Goal: Transaction & Acquisition: Purchase product/service

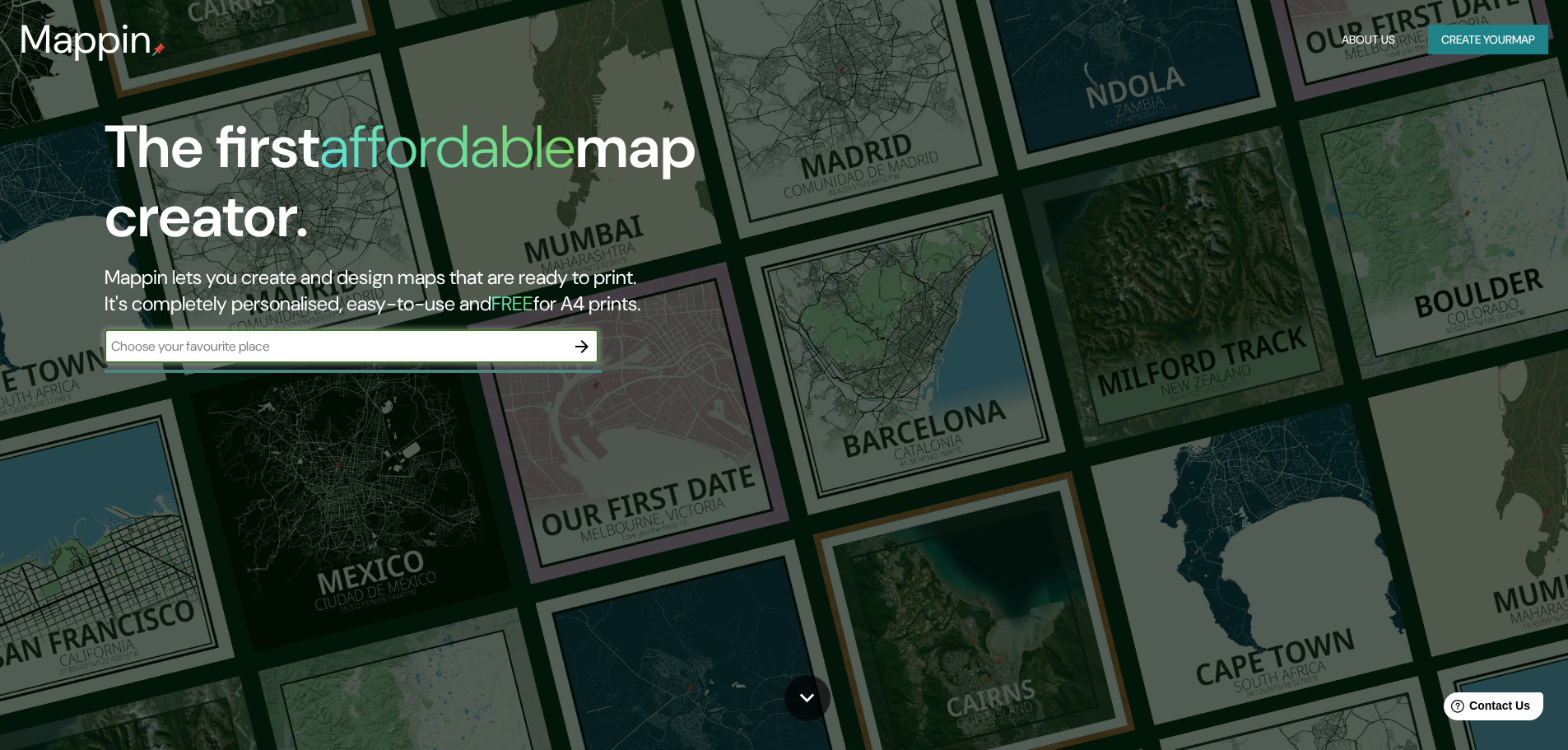
click at [265, 350] on input "text" at bounding box center [335, 346] width 461 height 19
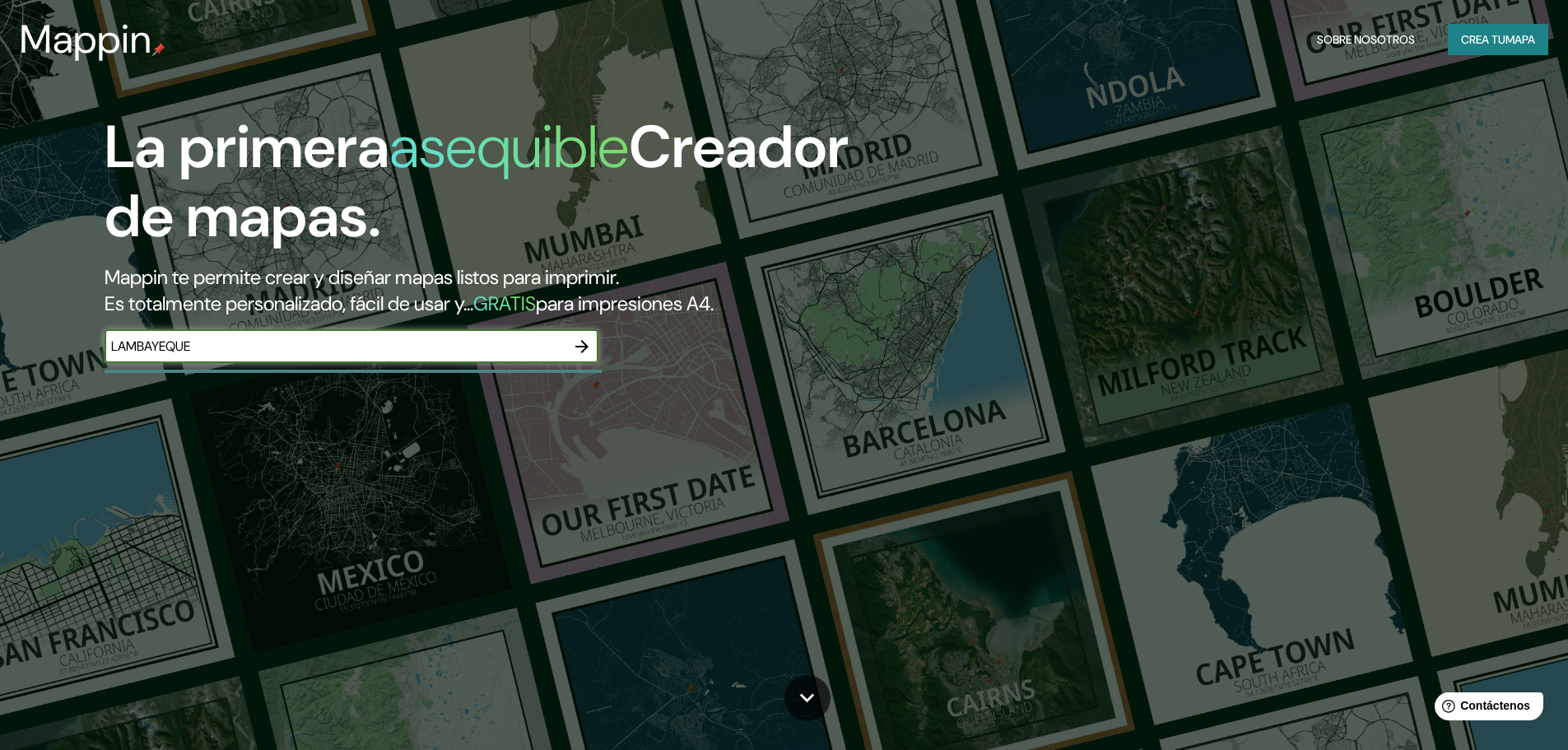
type input "LAMBAYEQUE"
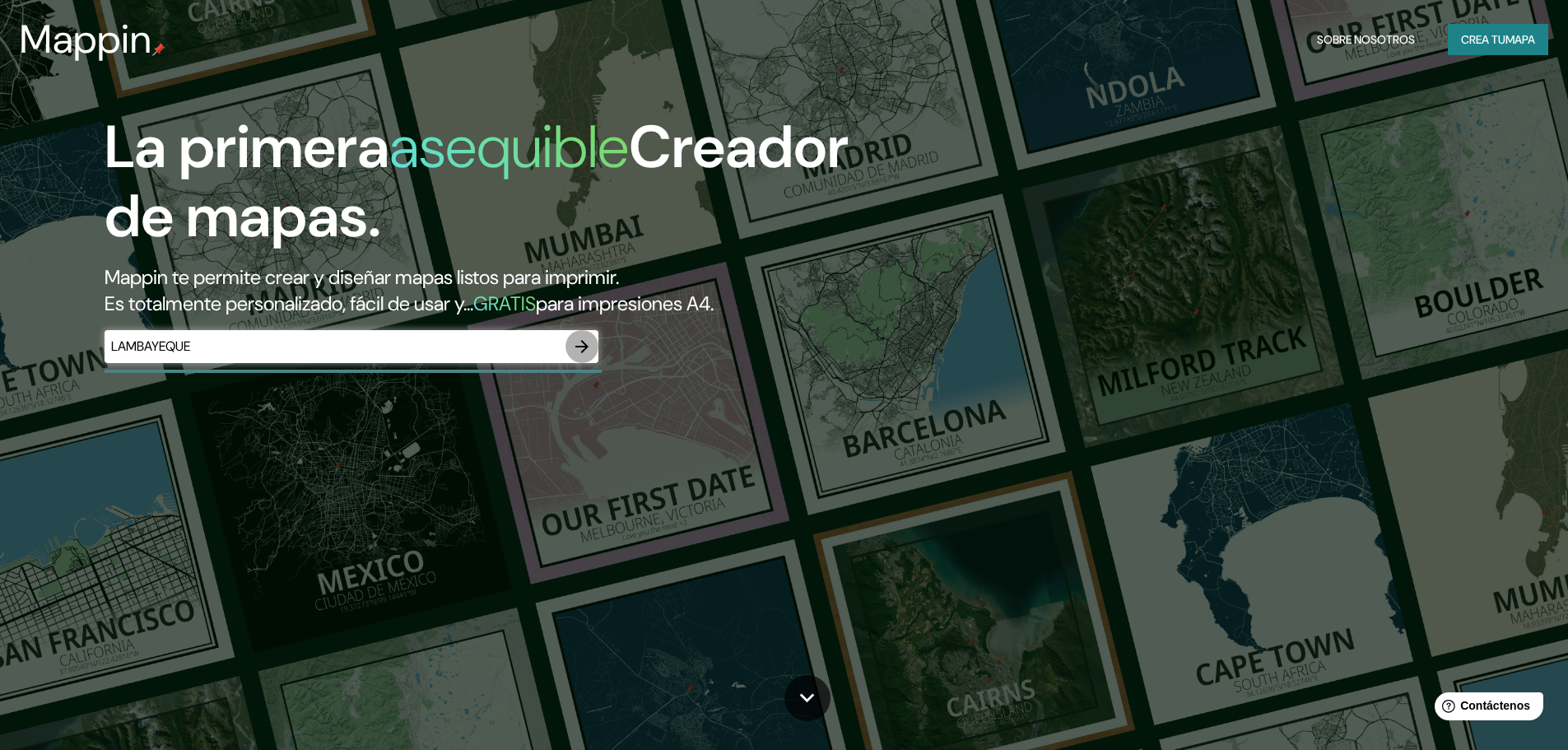
click at [579, 346] on icon "button" at bounding box center [582, 346] width 13 height 13
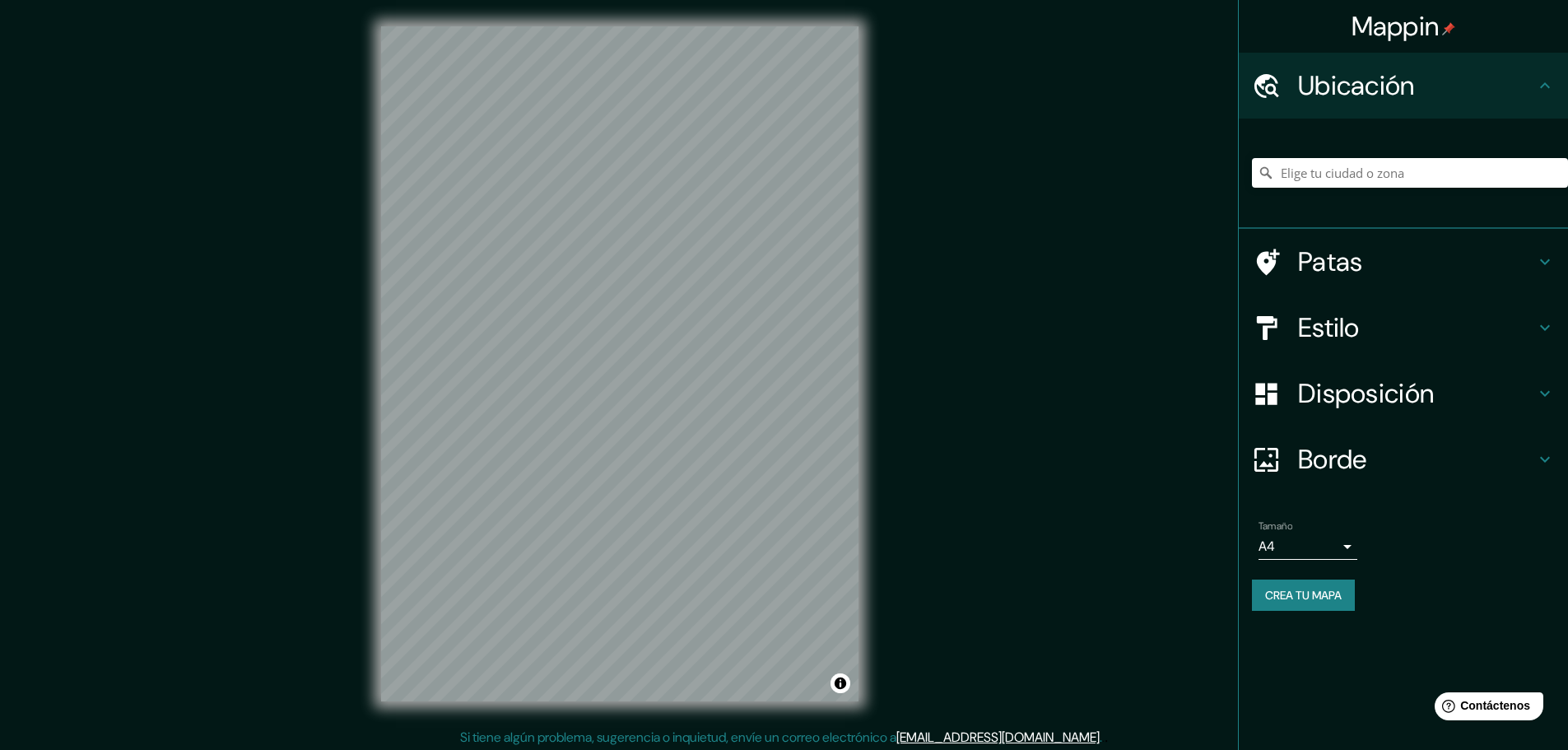
click at [1337, 330] on font "Estilo" at bounding box center [1329, 327] width 62 height 34
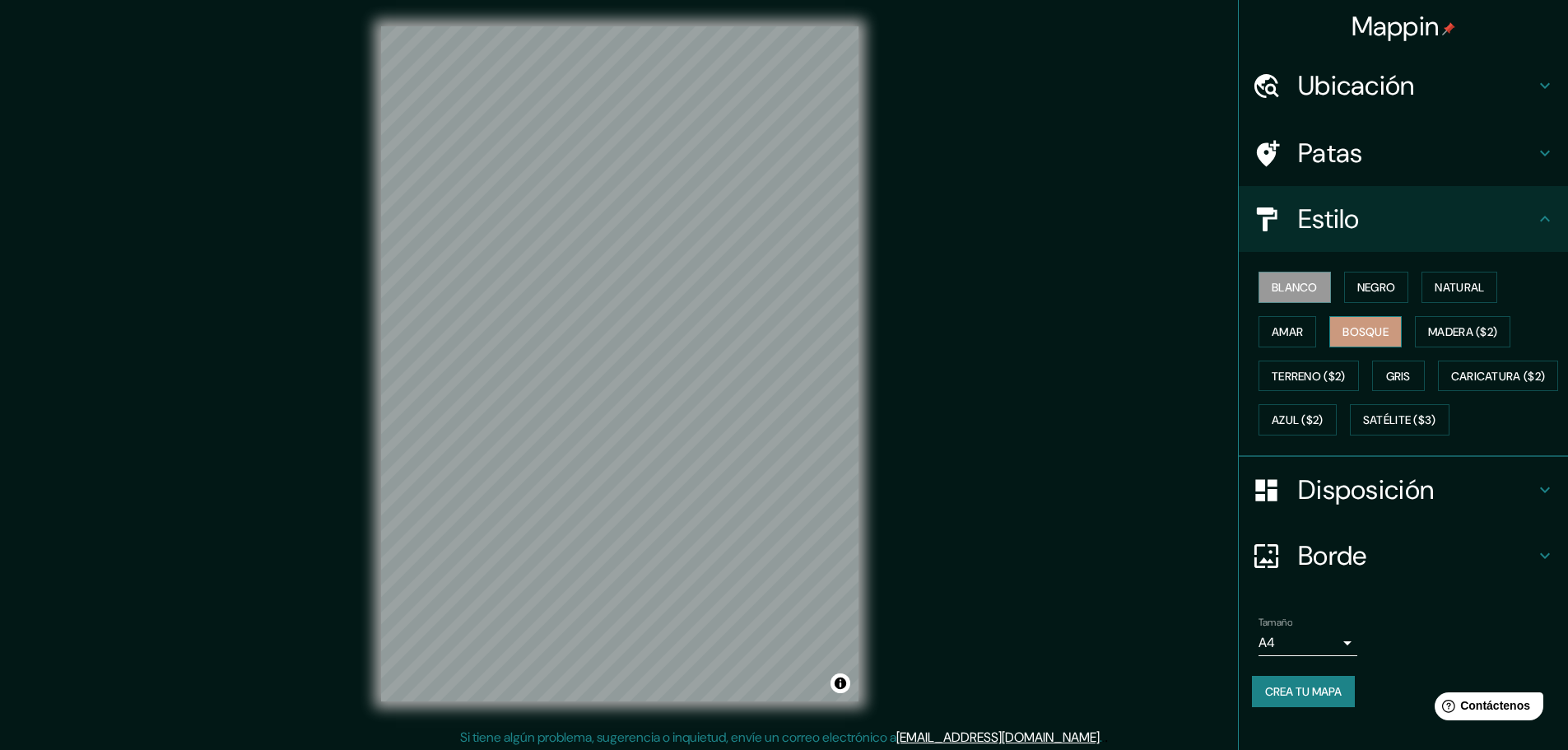
click at [1353, 332] on font "Bosque" at bounding box center [1366, 332] width 46 height 15
click at [1376, 284] on font "Negro" at bounding box center [1376, 287] width 39 height 15
click at [1324, 417] on font "Azul ($2)" at bounding box center [1297, 420] width 52 height 15
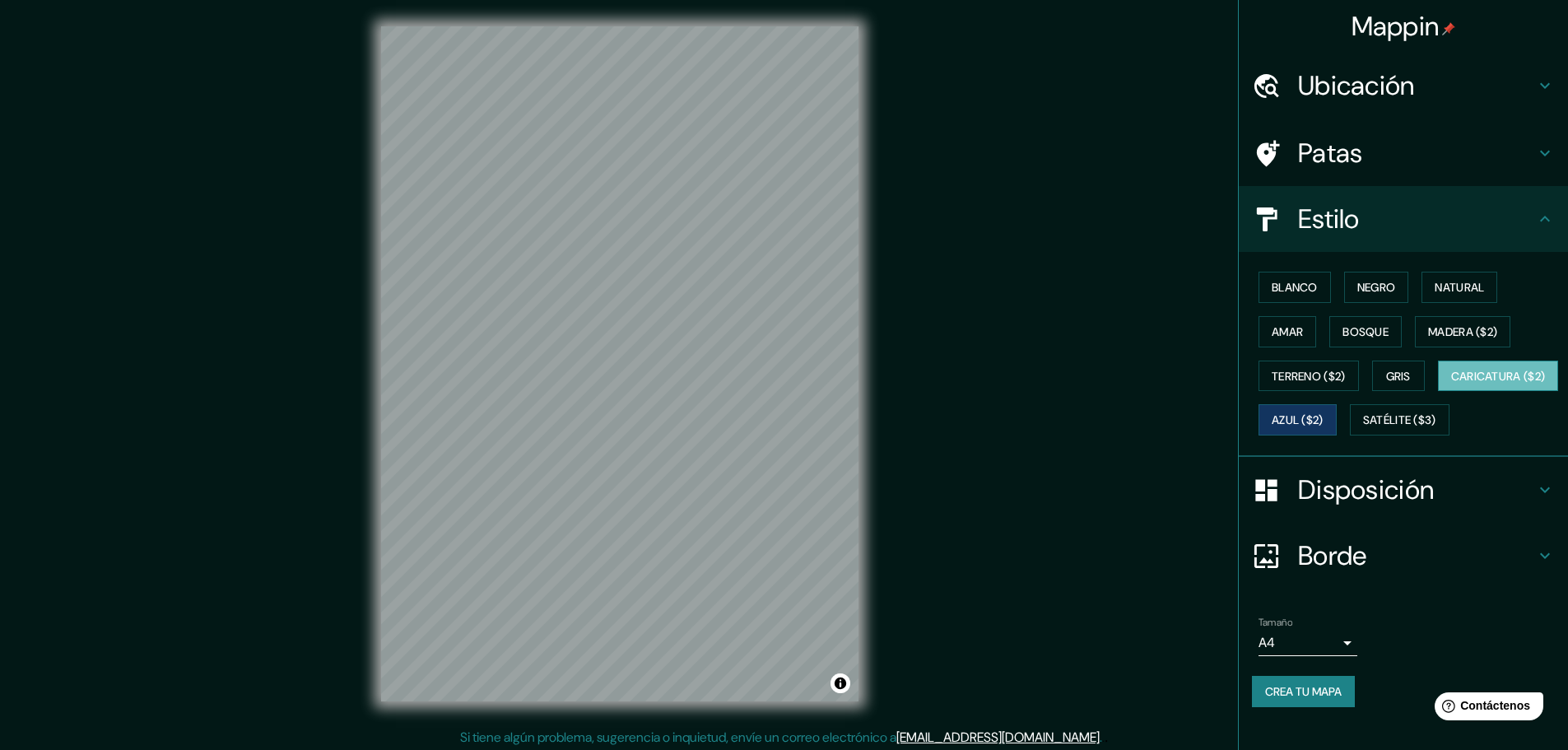
click at [1451, 384] on font "Caricatura ($2)" at bounding box center [1498, 375] width 95 height 15
click at [1453, 326] on font "Madera ($2)" at bounding box center [1463, 332] width 69 height 15
click at [1201, 359] on div "Mappin Ubicación Patas Estilo Blanco Negro Natural [PERSON_NAME] ($2) Terreno (…" at bounding box center [784, 377] width 1568 height 754
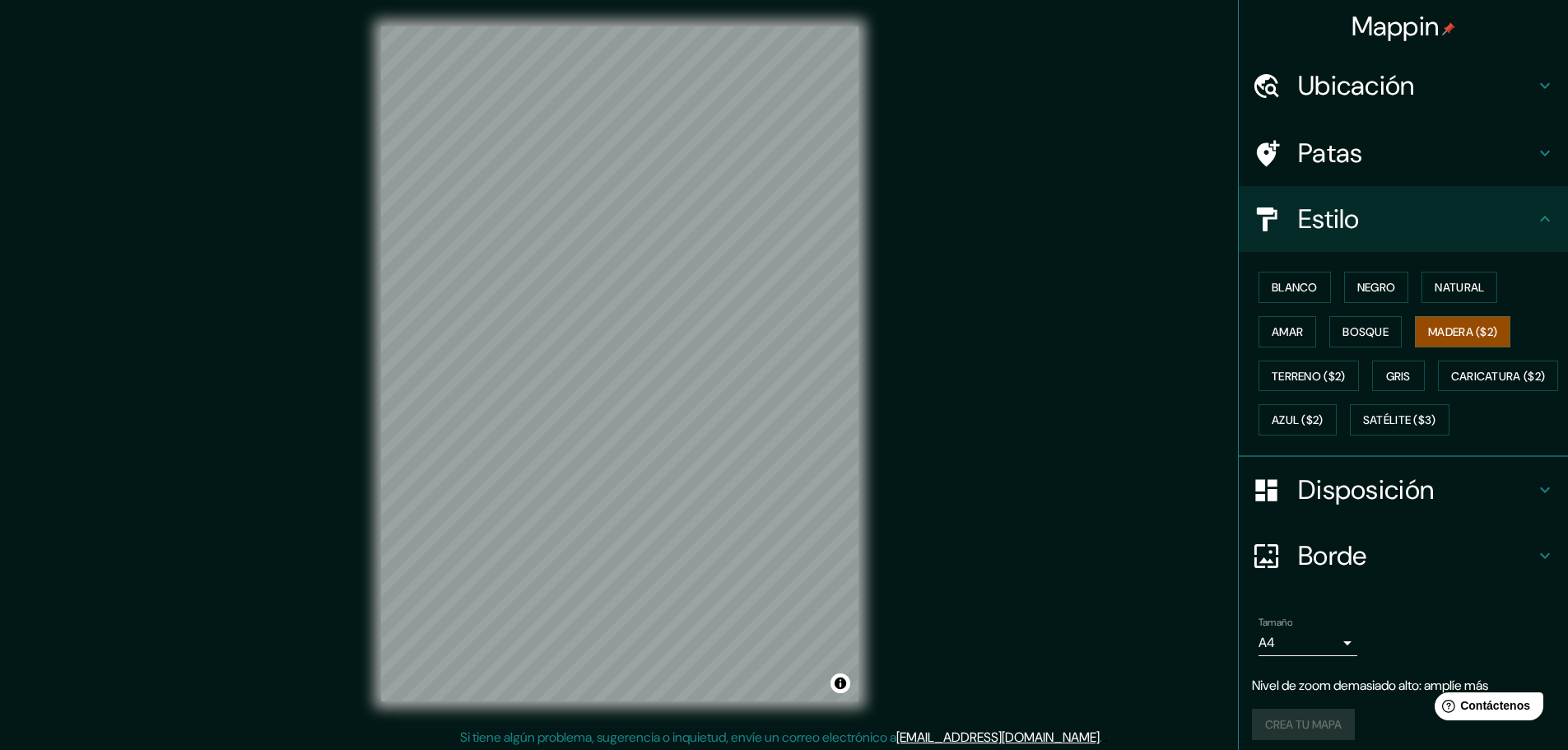
click at [614, 0] on html "Mappin Ubicación Patas Estilo Blanco Negro Natural [PERSON_NAME] ($2) Terreno (…" at bounding box center [784, 375] width 1568 height 750
click at [758, 0] on html "Mappin Ubicación Patas Estilo Blanco Negro Natural [PERSON_NAME] ($2) Terreno (…" at bounding box center [784, 375] width 1568 height 750
click at [859, 429] on div "© Mapbox © OpenStreetMap Improve this map" at bounding box center [619, 363] width 530 height 728
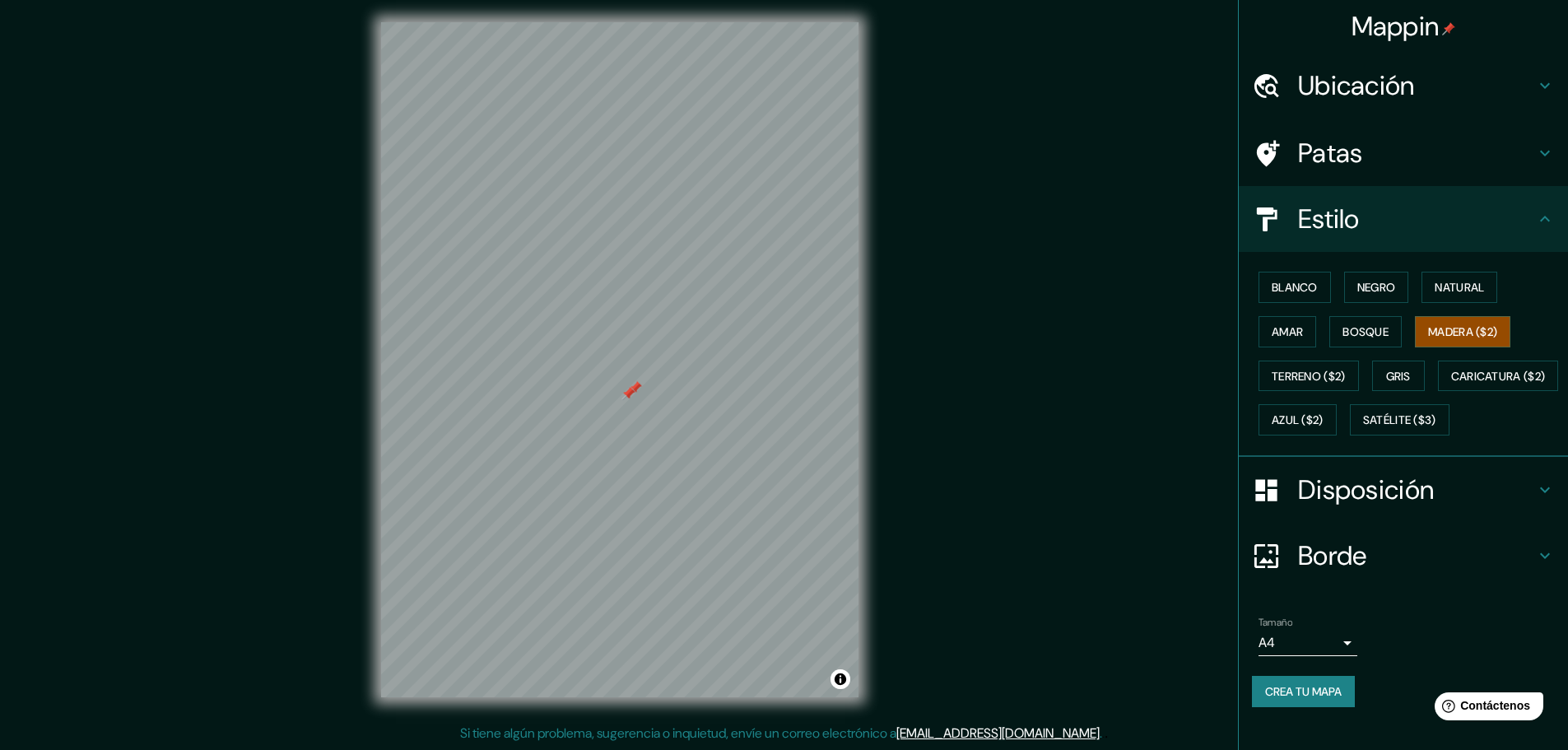
click at [621, 22] on div at bounding box center [620, 22] width 478 height 0
click at [611, 22] on div at bounding box center [620, 22] width 478 height 0
click at [639, 405] on div at bounding box center [635, 399] width 13 height 13
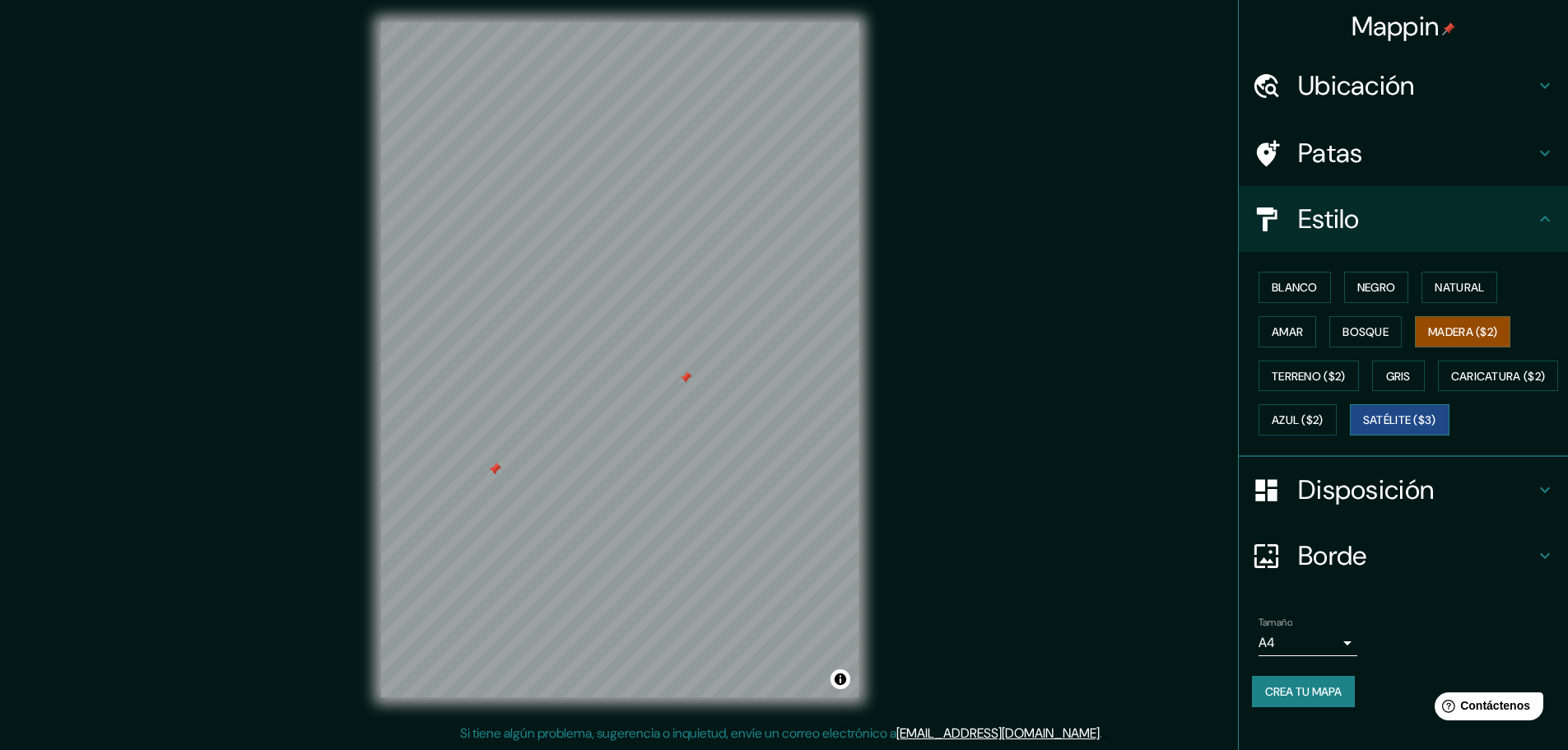
drag, startPoint x: 1277, startPoint y: 471, endPoint x: 1265, endPoint y: 469, distance: 12.2
click at [1364, 428] on font "Satélite ($3)" at bounding box center [1400, 420] width 73 height 15
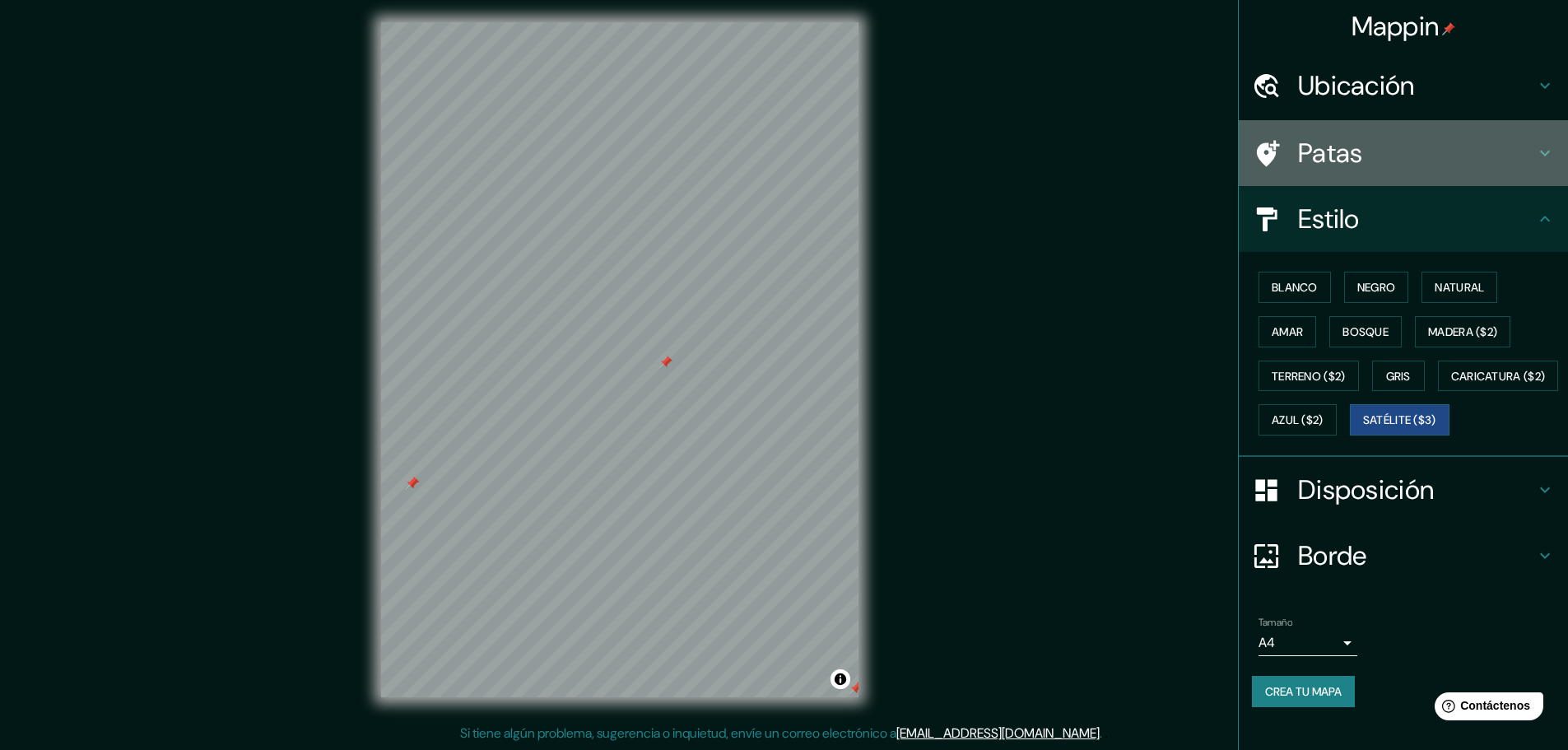
click at [1257, 148] on icon at bounding box center [1268, 153] width 23 height 27
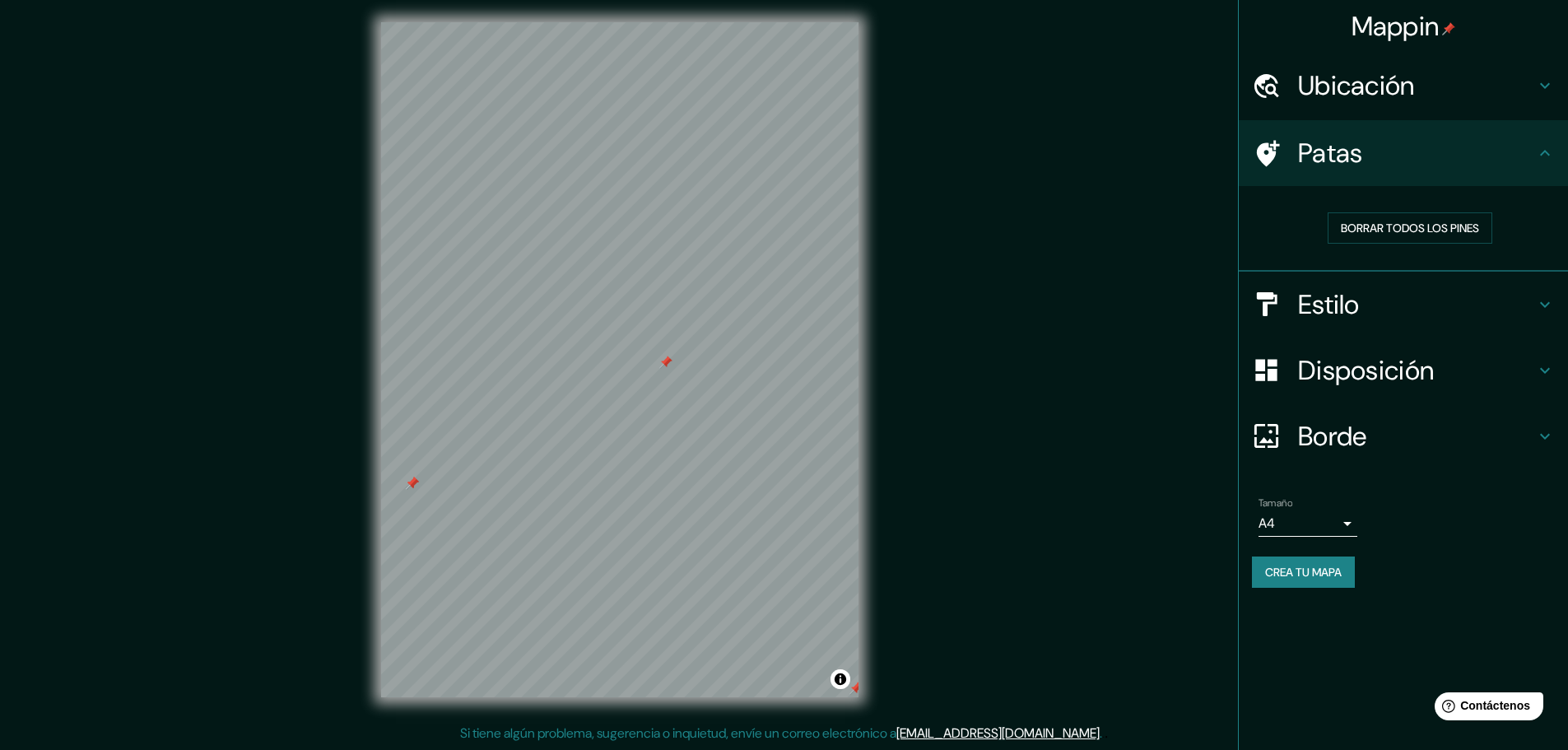
click at [1456, 162] on h4 "Patas" at bounding box center [1417, 153] width 237 height 33
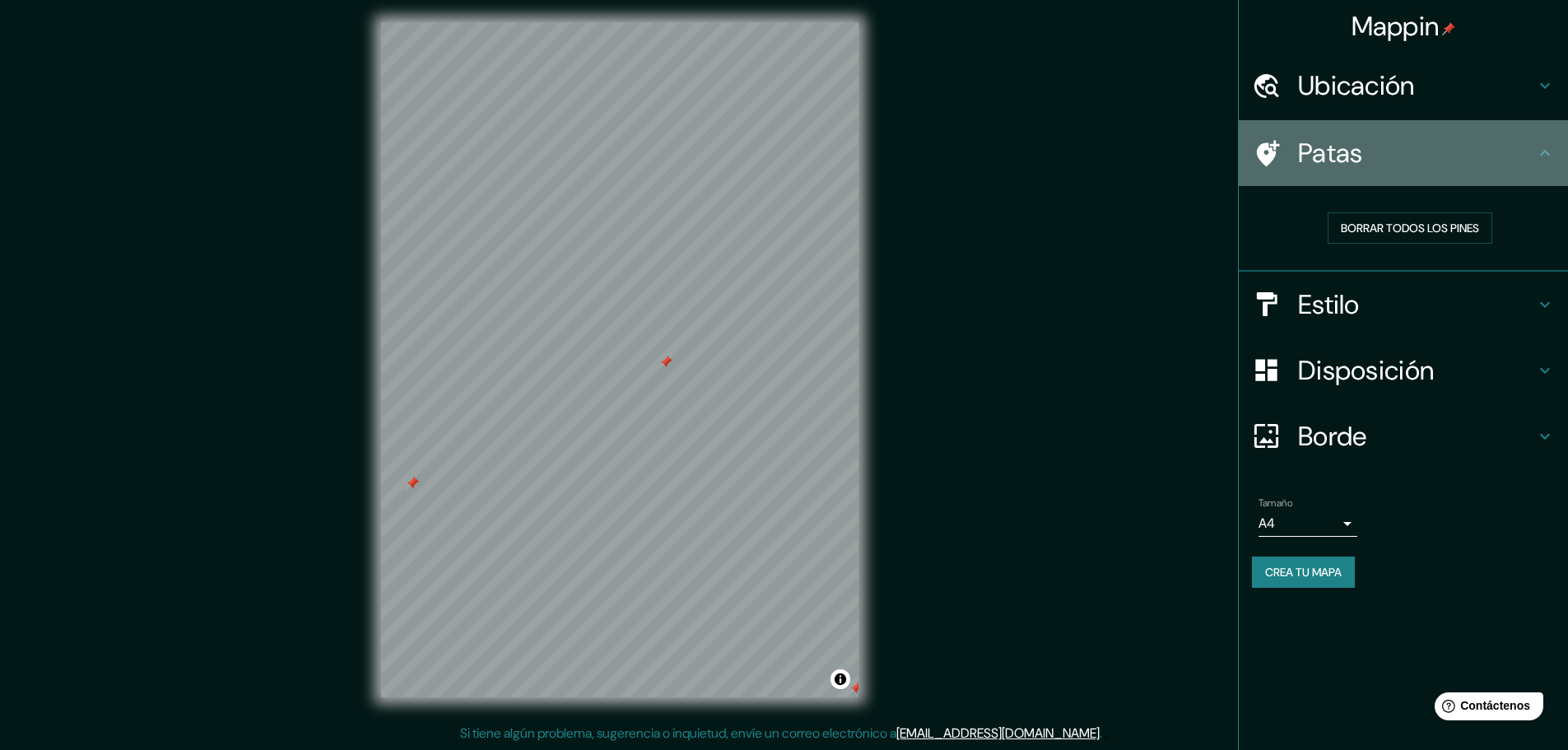
click at [1541, 159] on icon at bounding box center [1545, 153] width 20 height 20
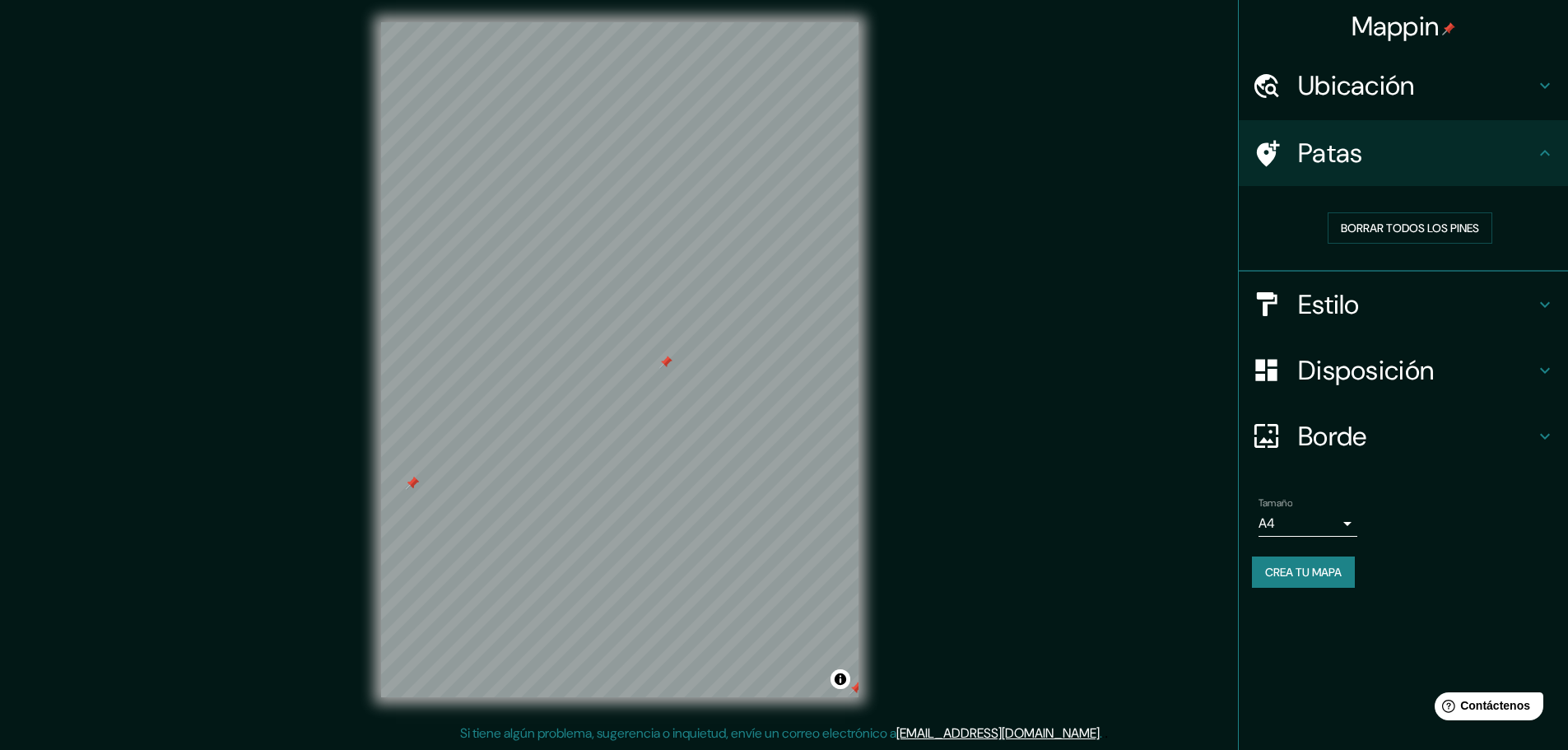
click at [1543, 148] on icon at bounding box center [1545, 153] width 20 height 20
click at [1310, 581] on font "Crea tu mapa" at bounding box center [1303, 572] width 76 height 21
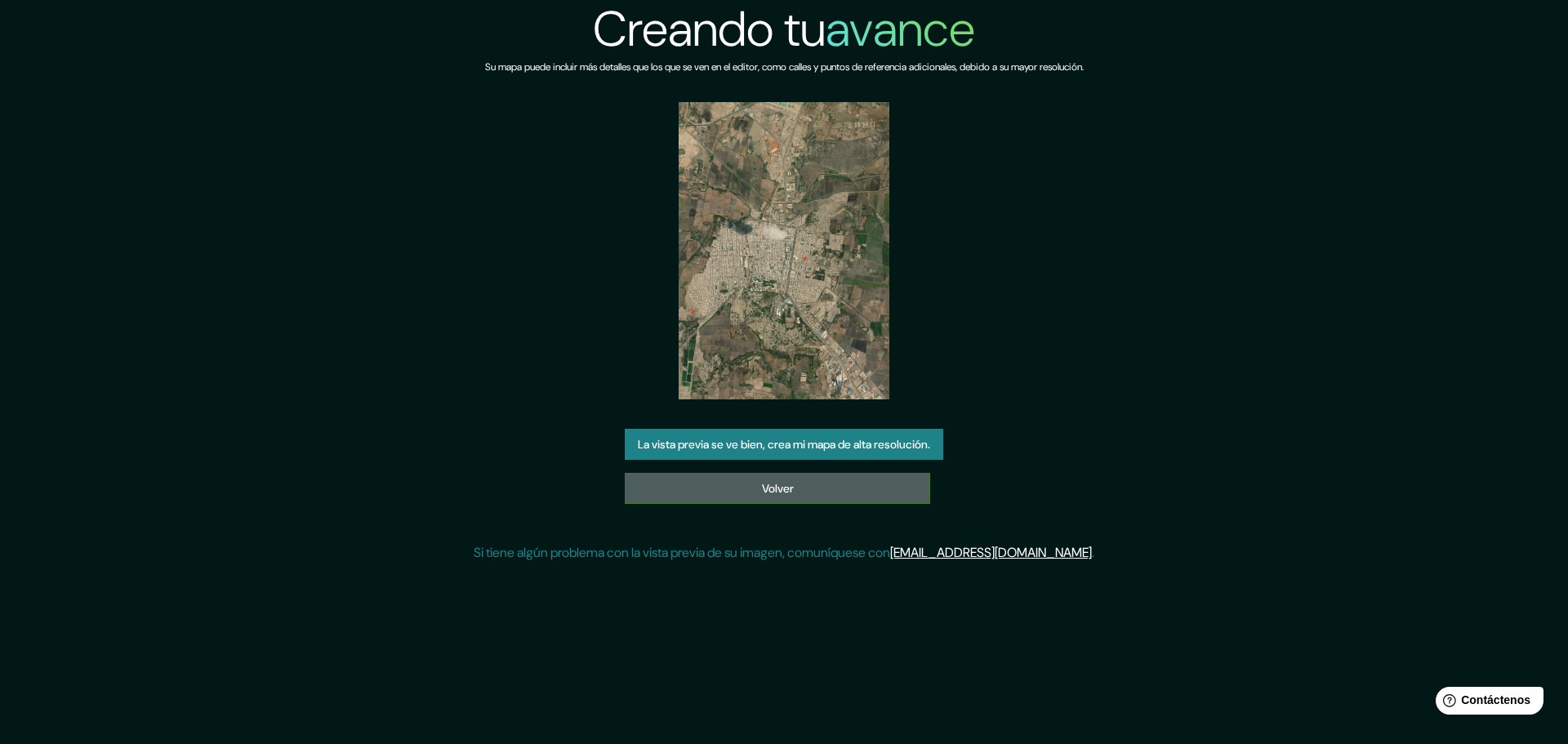
click at [794, 480] on link "Volver" at bounding box center [777, 488] width 305 height 31
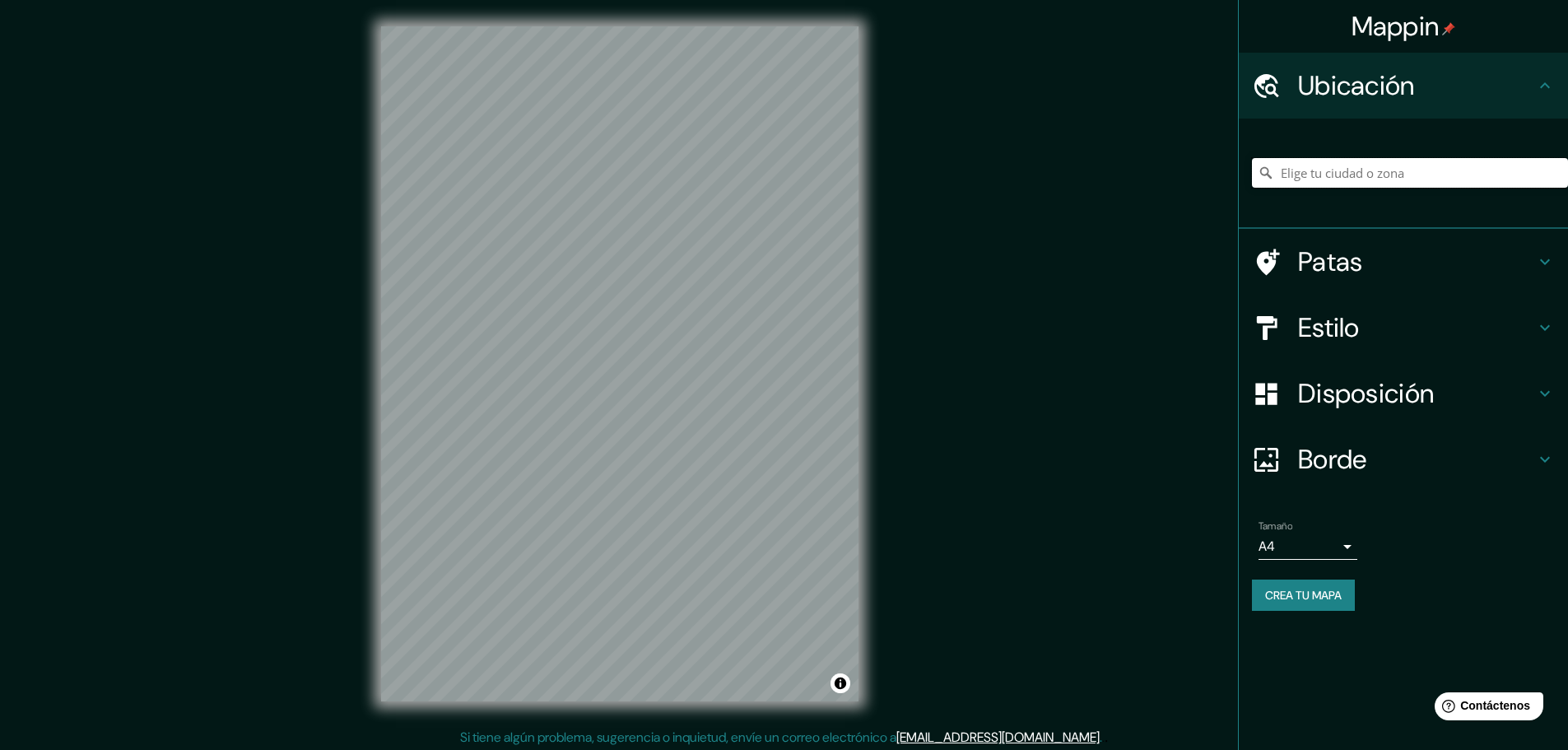
click at [1350, 161] on input "Elige tu ciudad o zona" at bounding box center [1410, 173] width 316 height 29
type input "[GEOGRAPHIC_DATA], [GEOGRAPHIC_DATA], [GEOGRAPHIC_DATA][PERSON_NAME], [GEOGRAPH…"
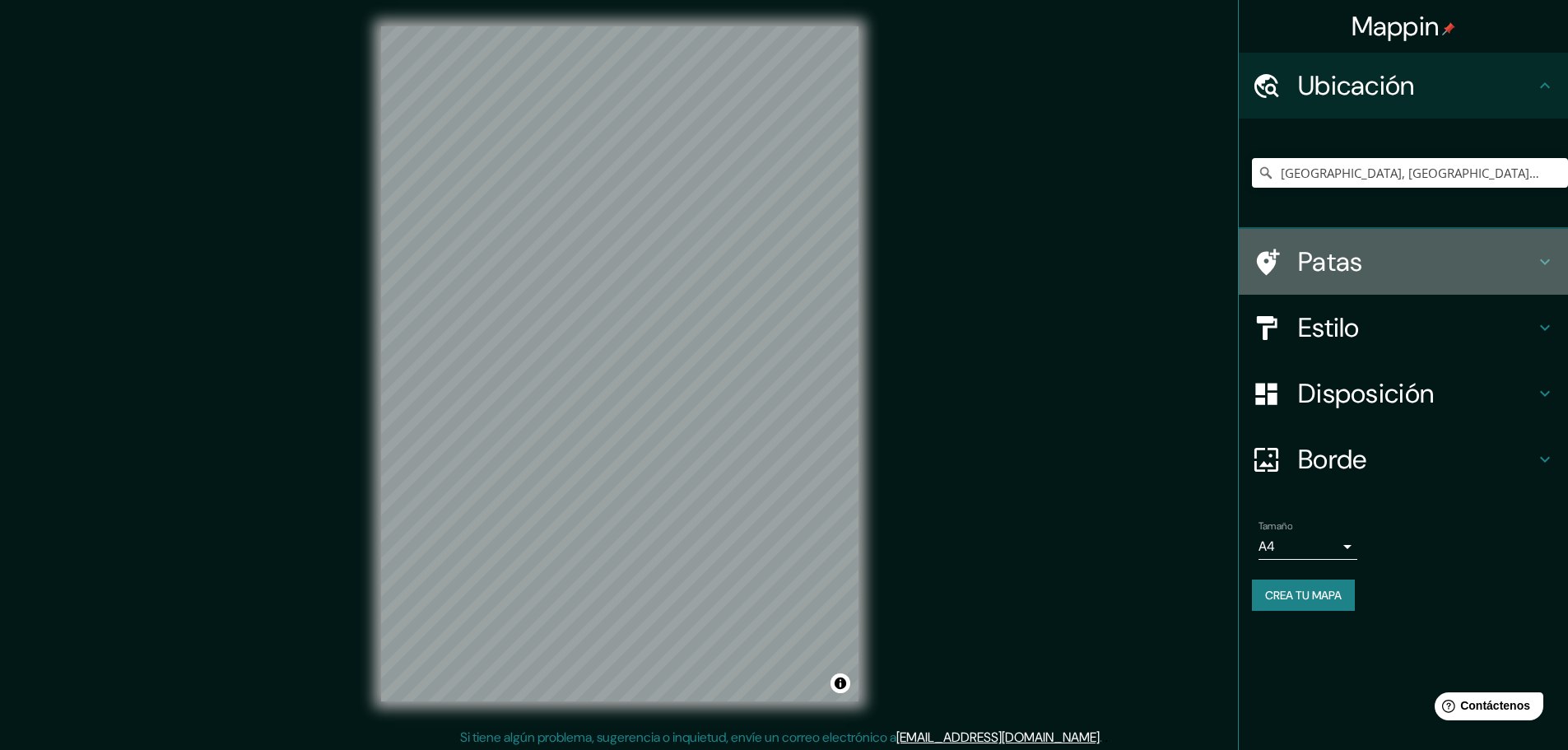
click at [1547, 259] on icon at bounding box center [1545, 261] width 20 height 20
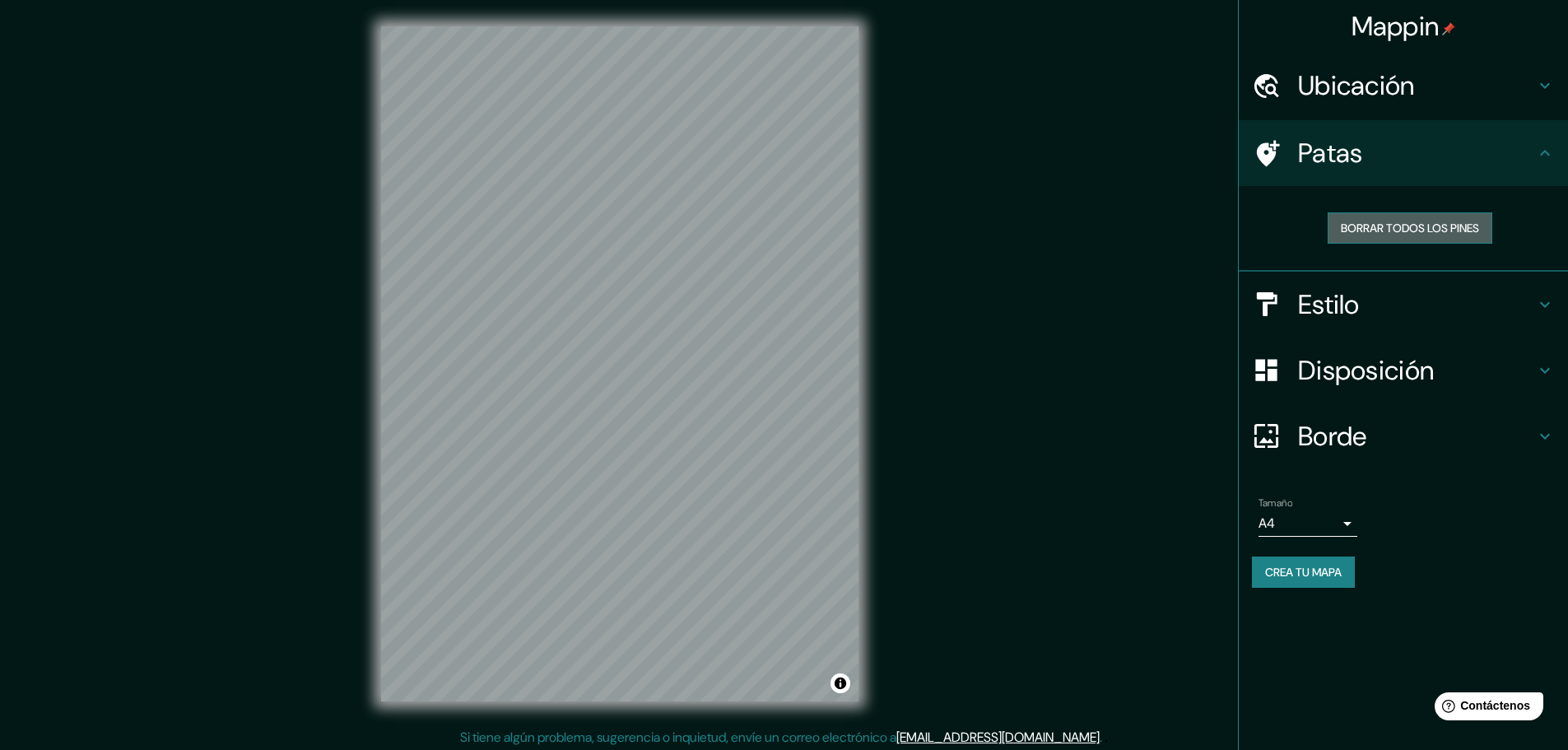
click at [1411, 234] on font "Borrar todos los pines" at bounding box center [1410, 228] width 138 height 15
click at [1305, 313] on font "Estilo" at bounding box center [1329, 304] width 62 height 34
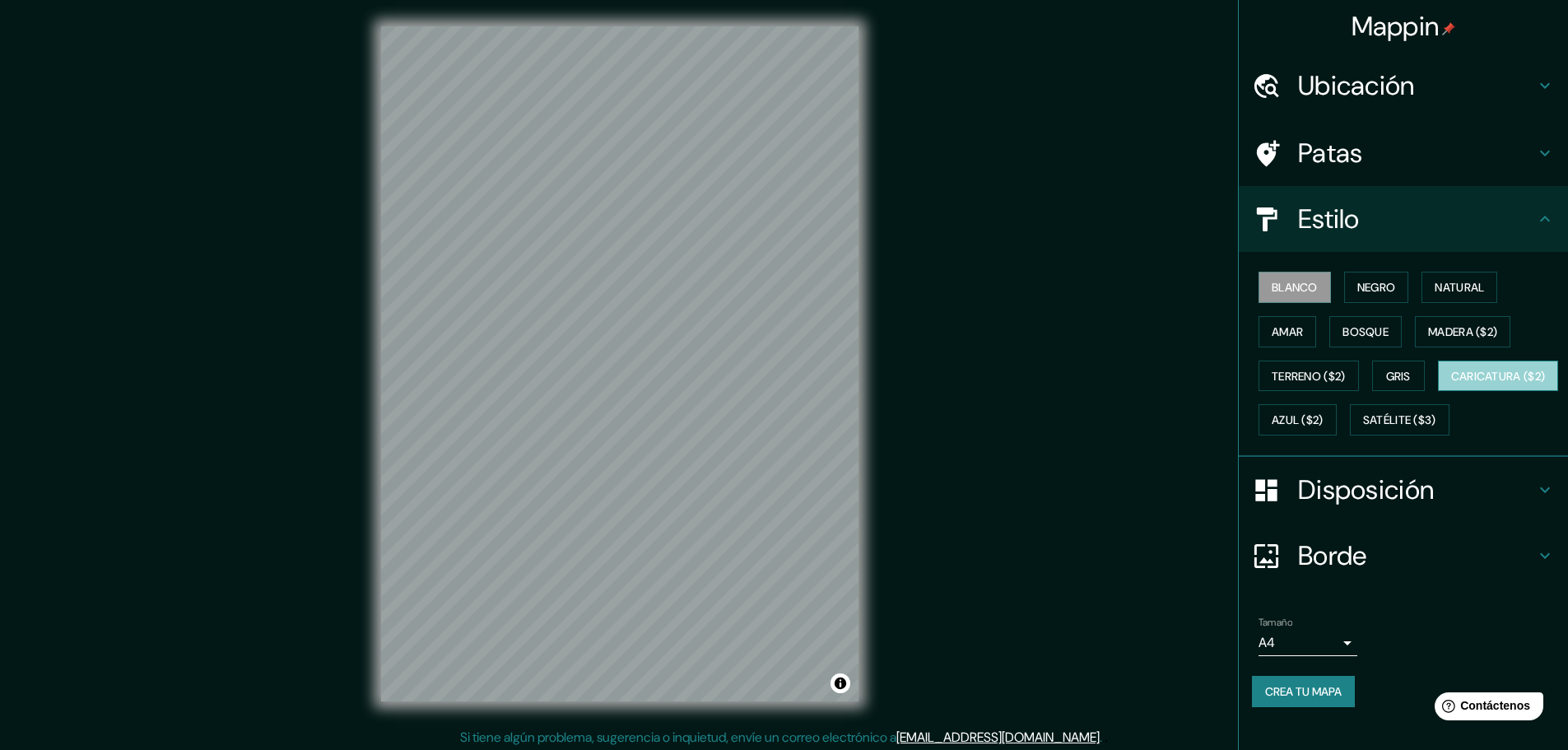
click at [1451, 384] on font "Caricatura ($2)" at bounding box center [1498, 375] width 95 height 15
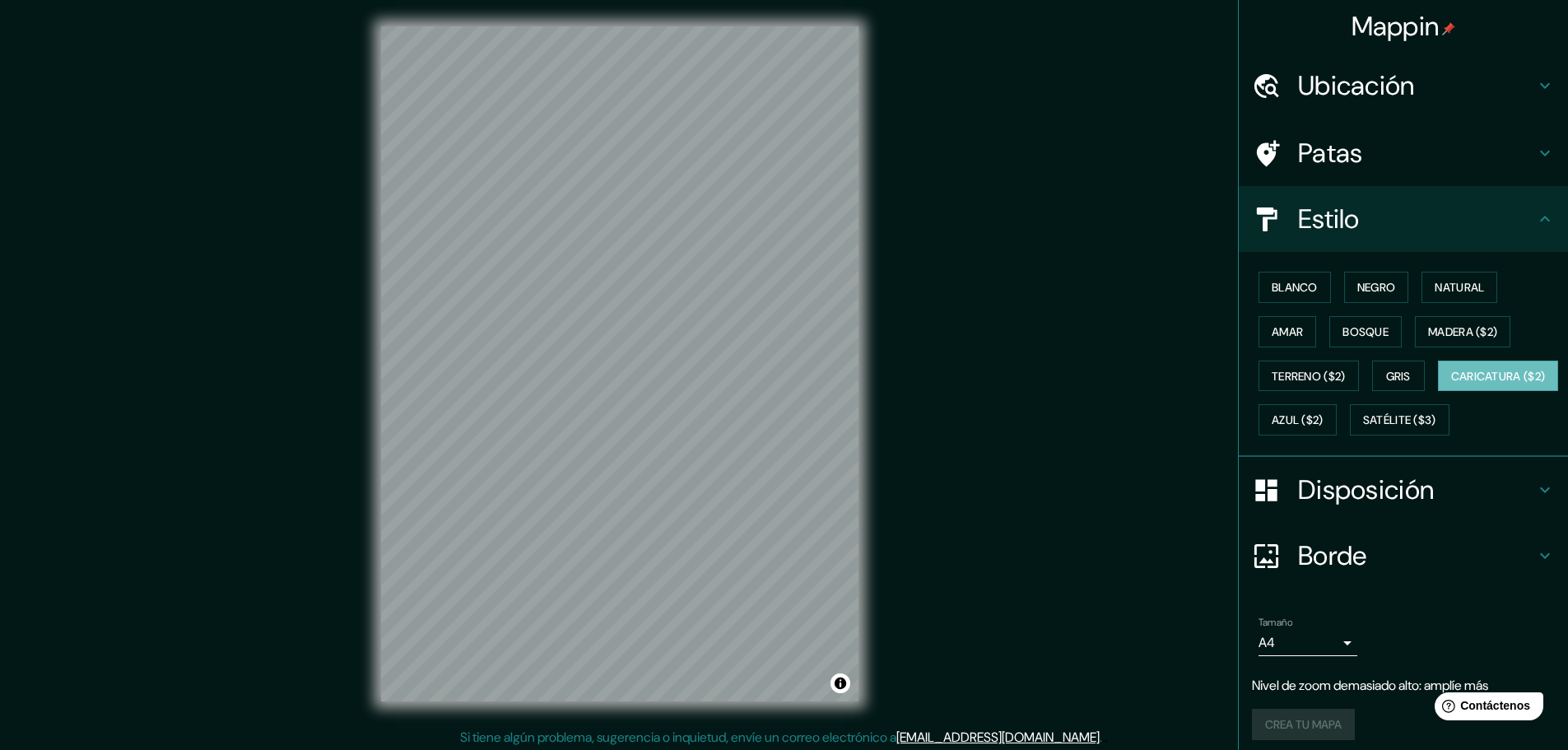
click at [1106, 719] on div "Mappin Ubicación [GEOGRAPHIC_DATA], [GEOGRAPHIC_DATA], [GEOGRAPHIC_DATA][PERSON…" at bounding box center [784, 377] width 1568 height 754
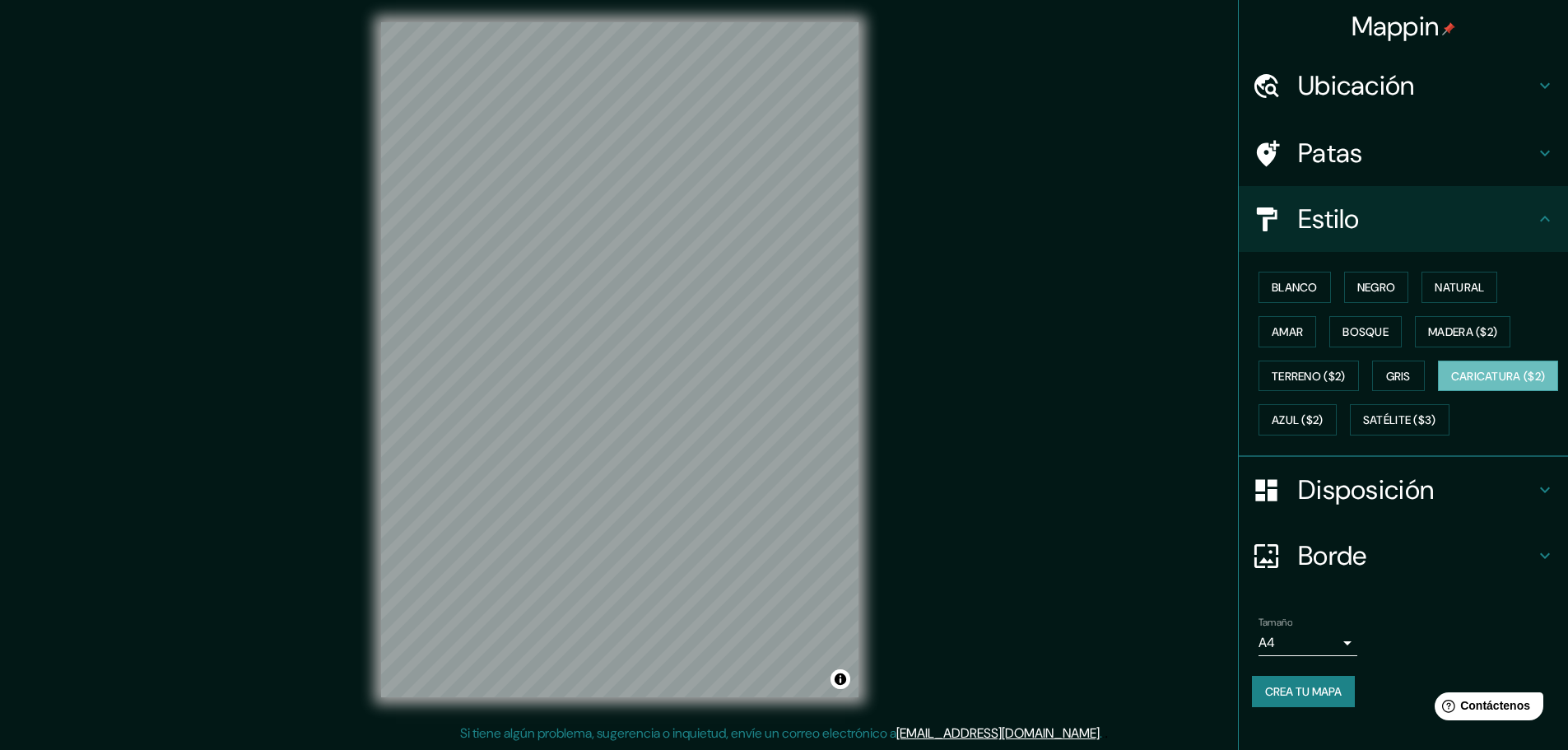
click at [875, 361] on div "© Mapbox © OpenStreetMap Improve this map" at bounding box center [619, 359] width 530 height 728
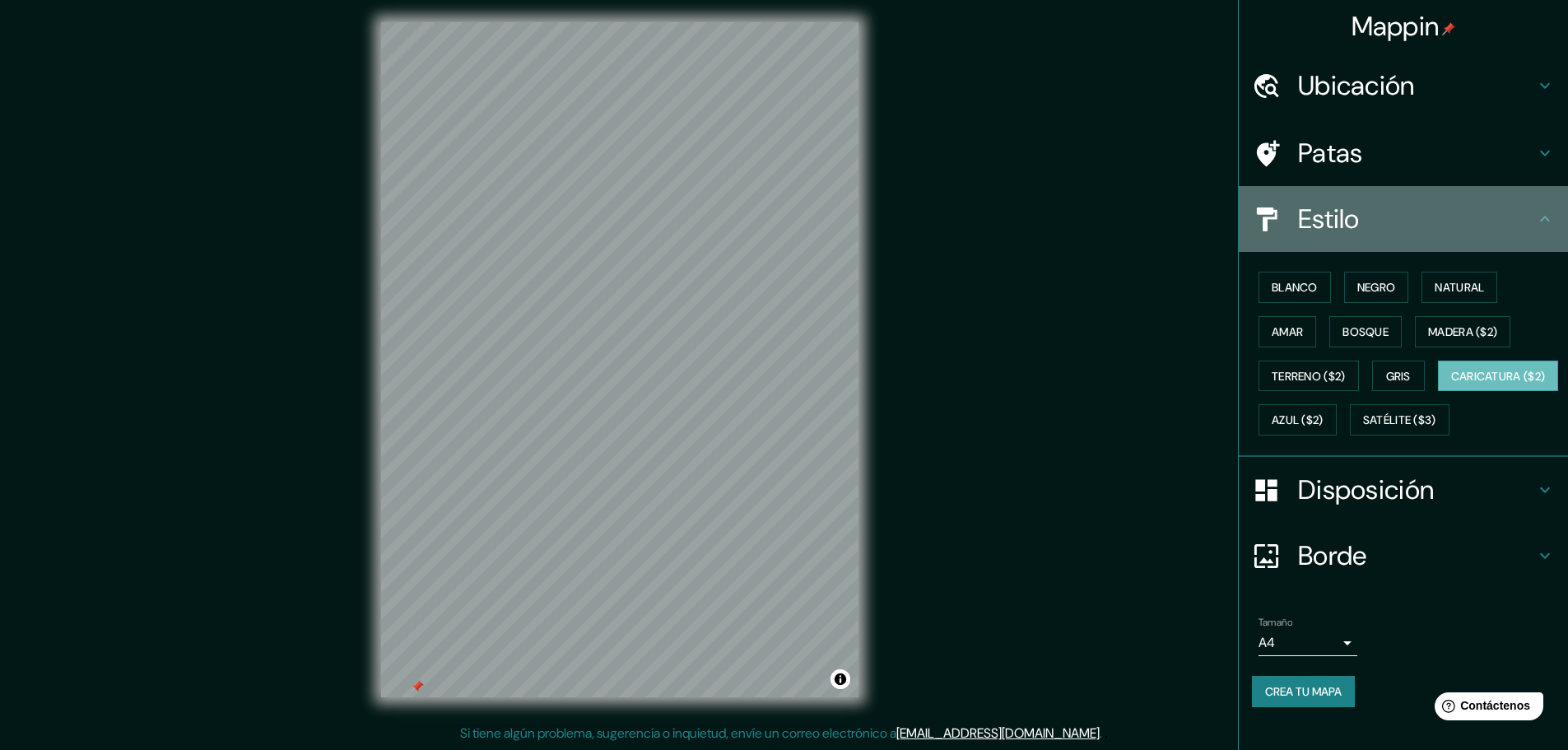
click at [1541, 220] on icon at bounding box center [1545, 218] width 20 height 20
click at [1541, 220] on icon at bounding box center [1545, 218] width 20 height 20
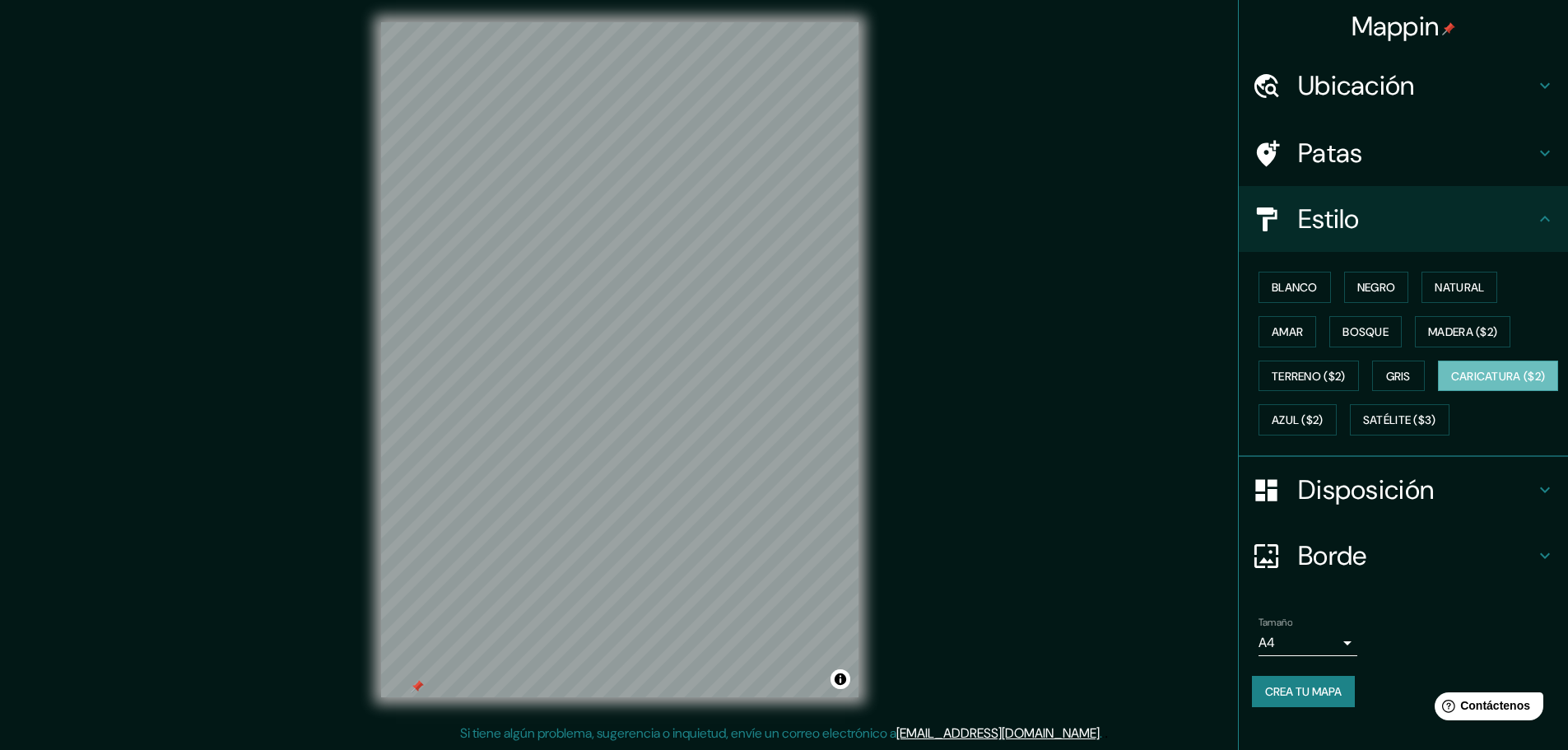
click at [1541, 220] on icon at bounding box center [1545, 218] width 20 height 20
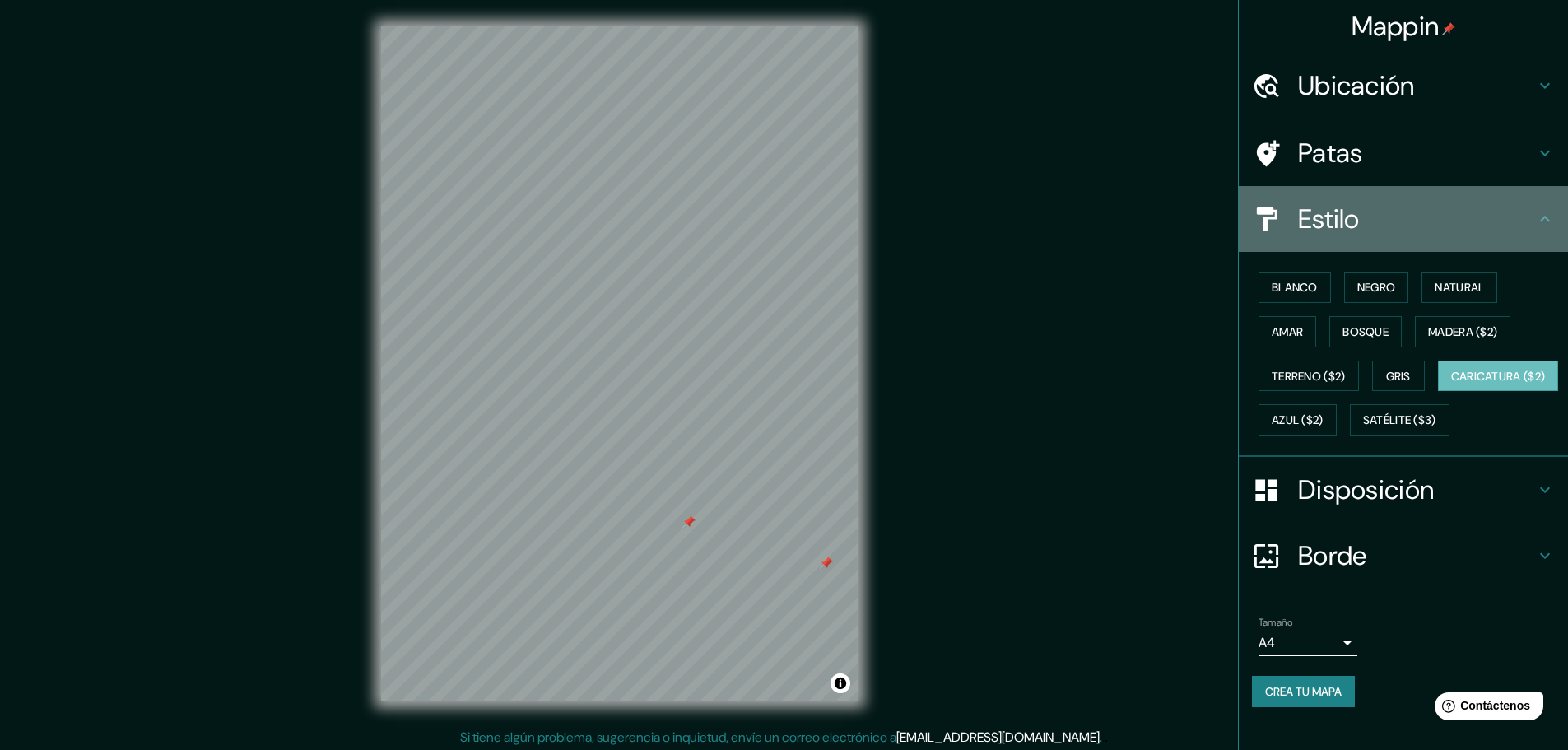
click at [1338, 214] on font "Estilo" at bounding box center [1329, 219] width 62 height 34
click at [1541, 216] on icon at bounding box center [1545, 218] width 20 height 20
click at [1263, 211] on icon at bounding box center [1267, 219] width 21 height 24
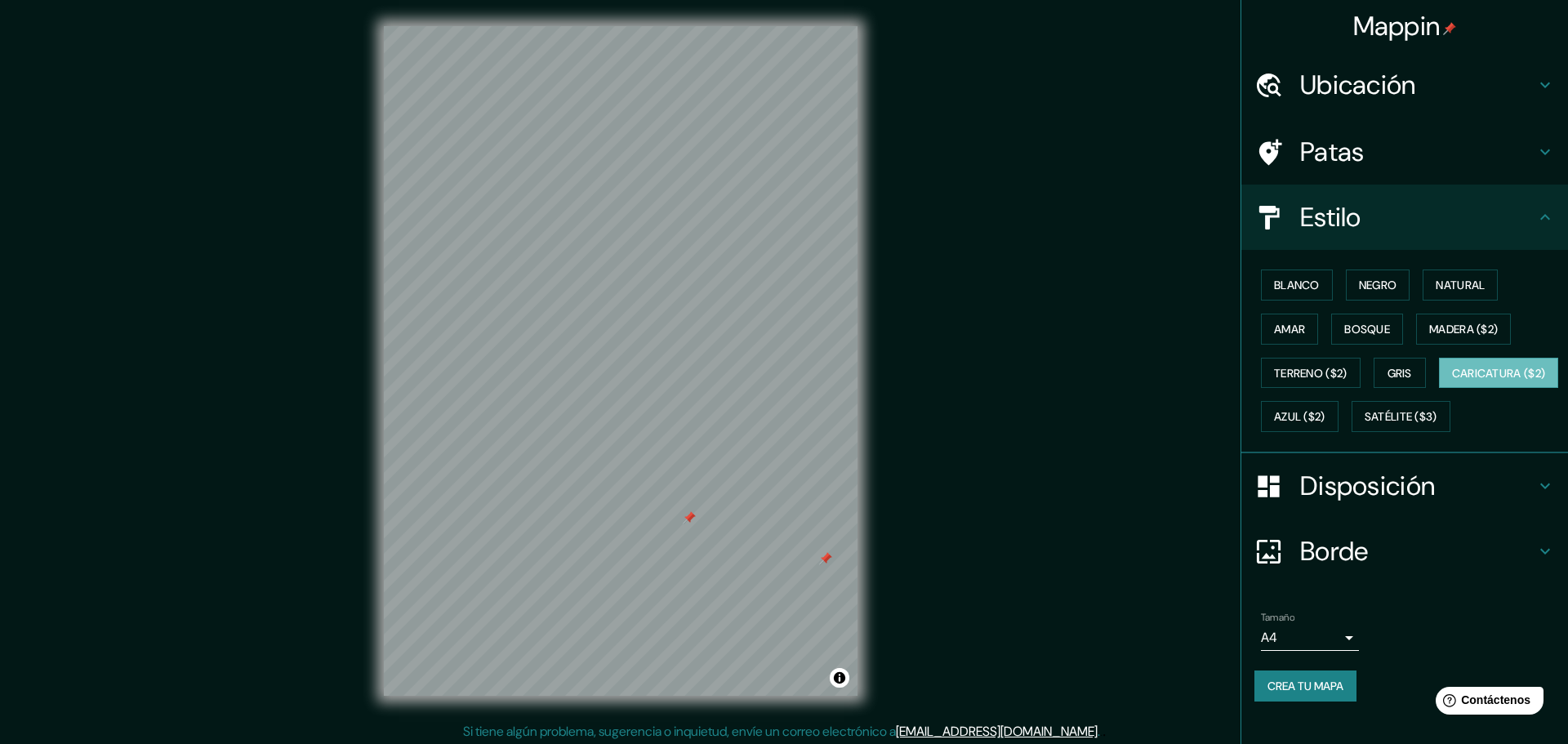
click at [1328, 686] on body "Mappin Ubicación [GEOGRAPHIC_DATA], [GEOGRAPHIC_DATA], [GEOGRAPHIC_DATA][PERSON…" at bounding box center [784, 372] width 1568 height 744
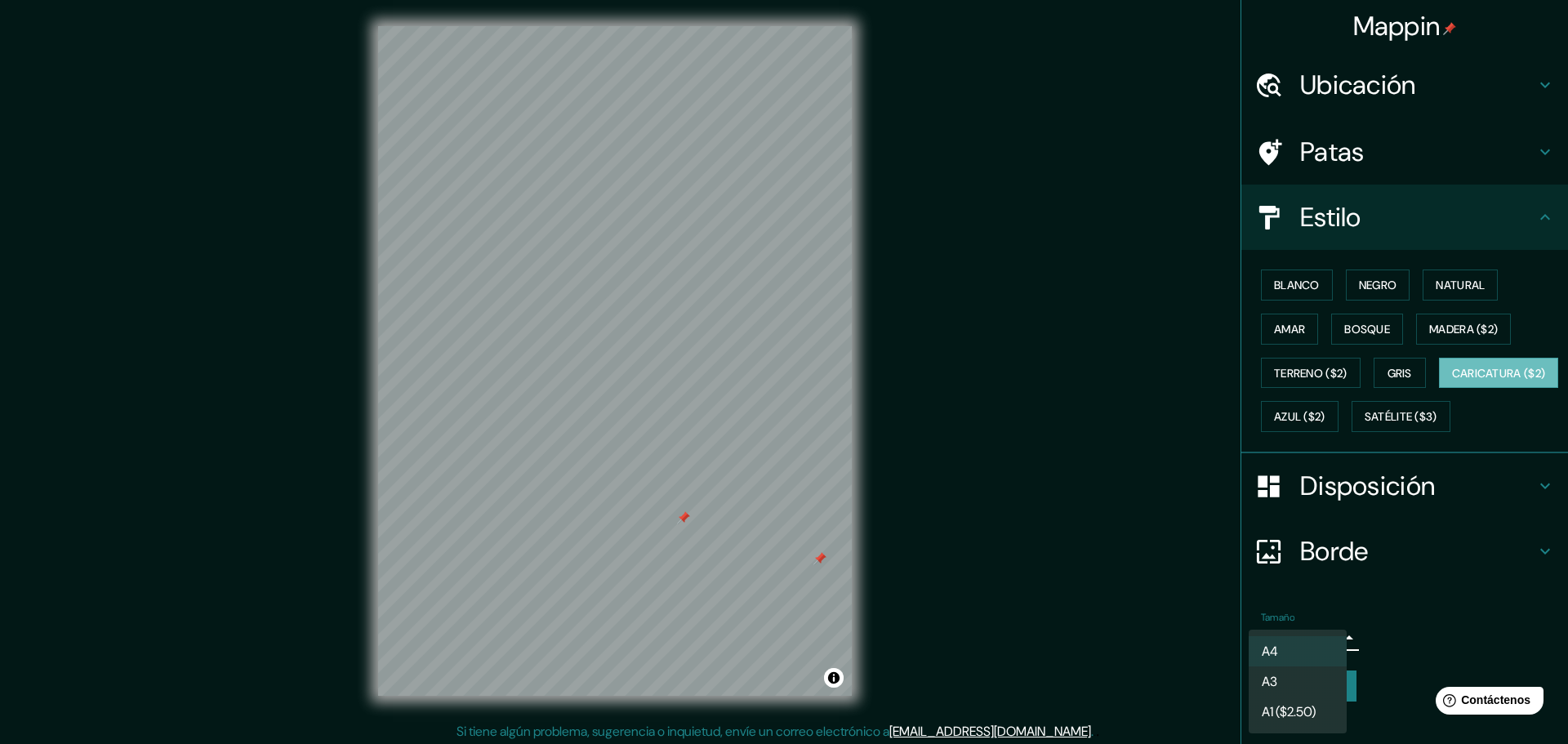
click at [1132, 652] on div at bounding box center [784, 372] width 1568 height 744
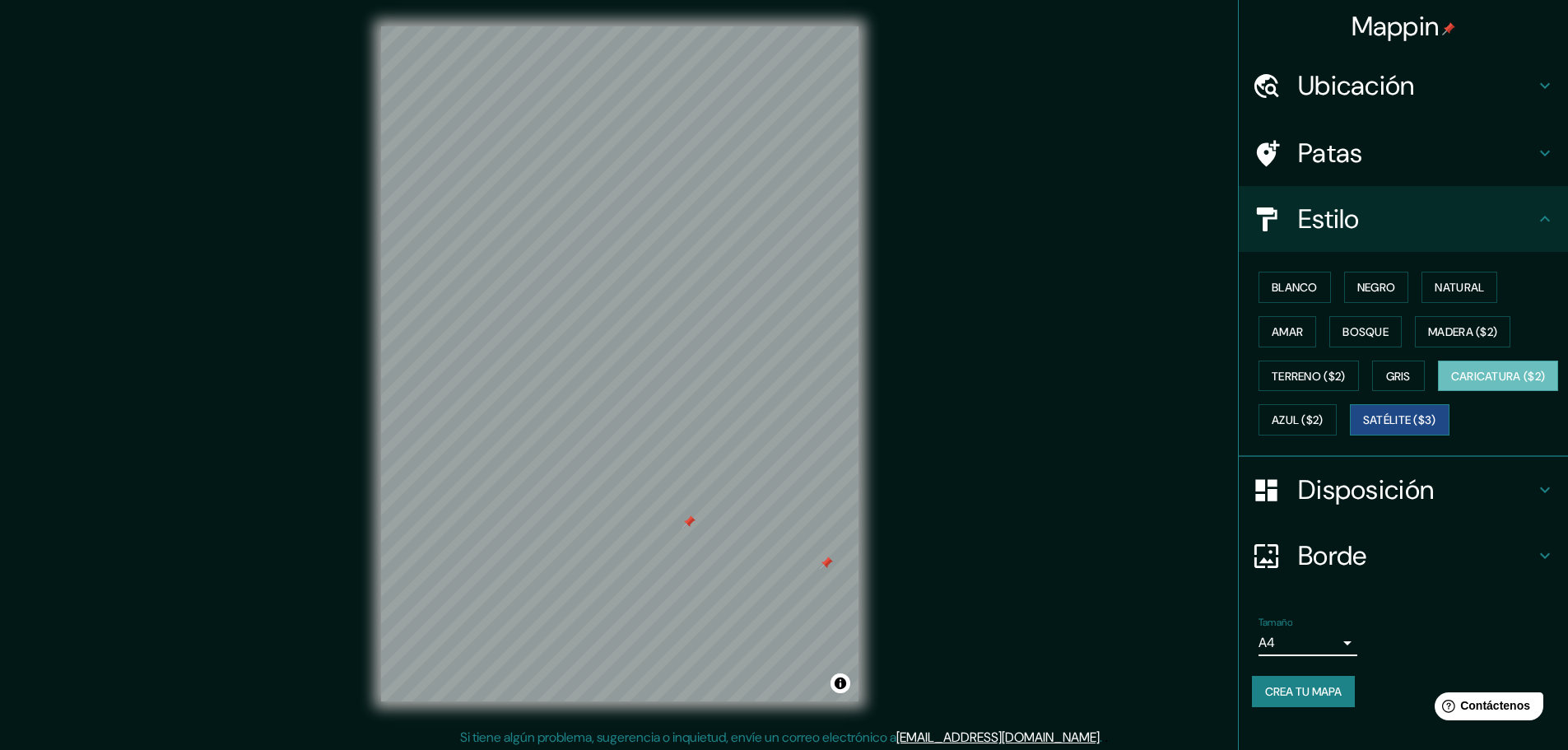
click at [1364, 428] on font "Satélite ($3)" at bounding box center [1400, 420] width 73 height 15
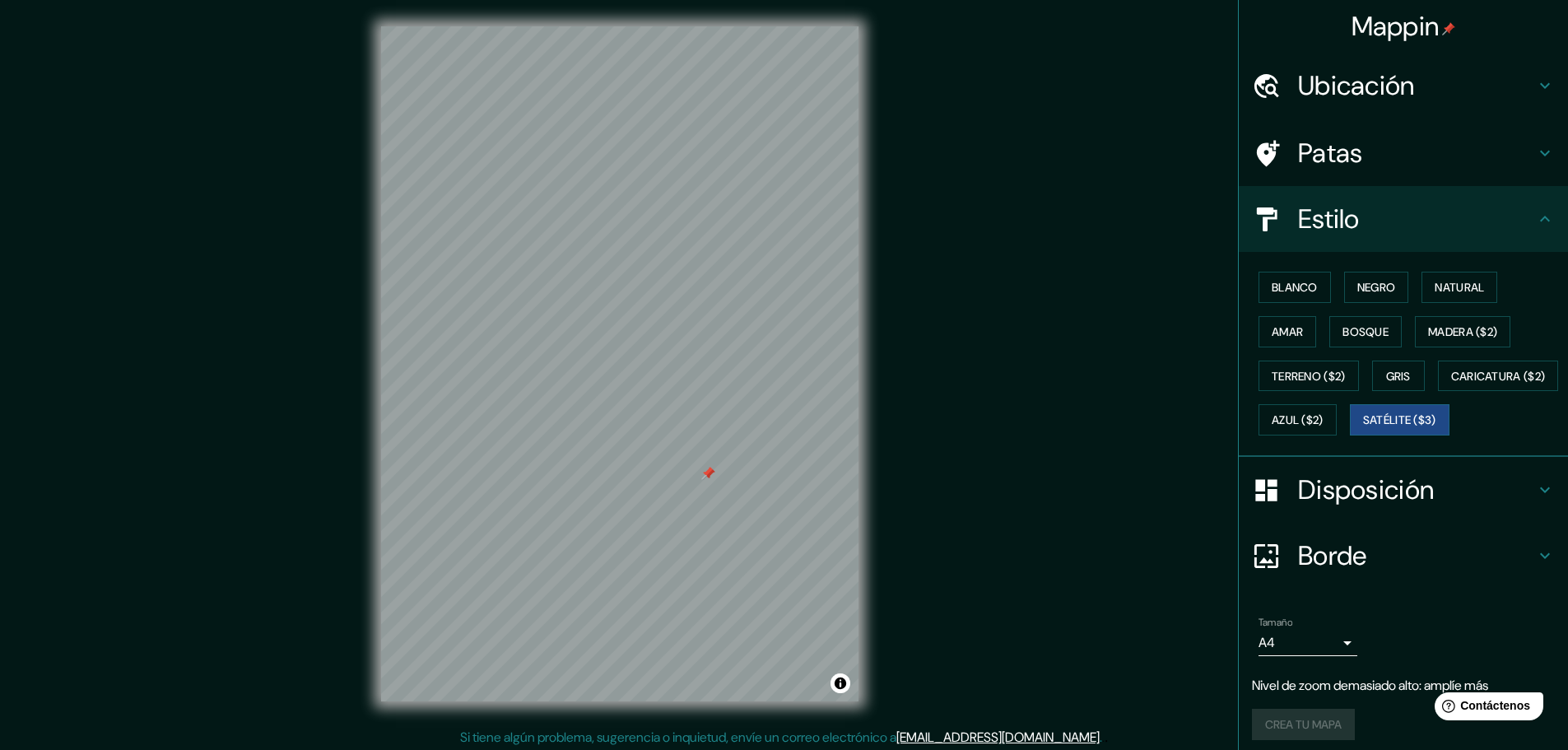
click at [921, 541] on div "Mappin Ubicación [GEOGRAPHIC_DATA], [GEOGRAPHIC_DATA], [GEOGRAPHIC_DATA][PERSON…" at bounding box center [784, 377] width 1568 height 754
click at [938, 380] on div "Mappin Ubicación [GEOGRAPHIC_DATA], [GEOGRAPHIC_DATA], [GEOGRAPHIC_DATA][PERSON…" at bounding box center [784, 377] width 1568 height 754
click at [992, 358] on div "Mappin Ubicación [GEOGRAPHIC_DATA], [GEOGRAPHIC_DATA], [GEOGRAPHIC_DATA][PERSON…" at bounding box center [784, 377] width 1568 height 754
